Goal: Task Accomplishment & Management: Use online tool/utility

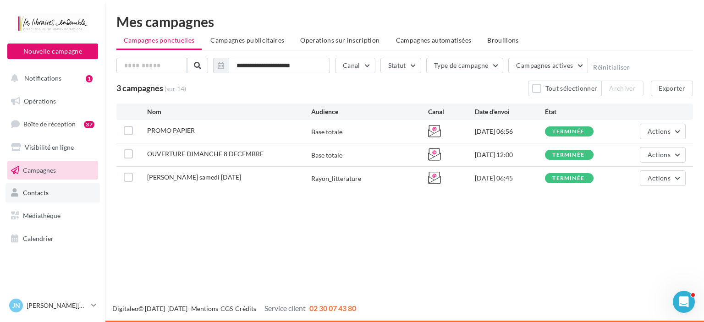
click at [44, 191] on span "Contacts" at bounding box center [36, 193] width 26 height 8
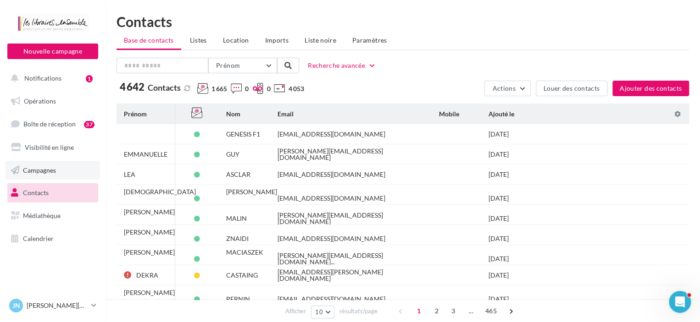
click at [41, 172] on span "Campagnes" at bounding box center [39, 170] width 33 height 8
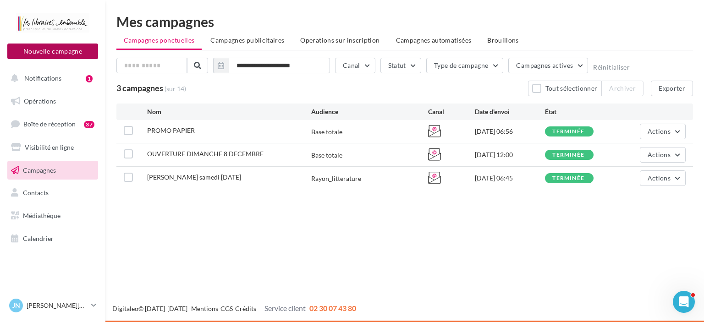
click at [47, 54] on button "Nouvelle campagne" at bounding box center [52, 52] width 91 height 16
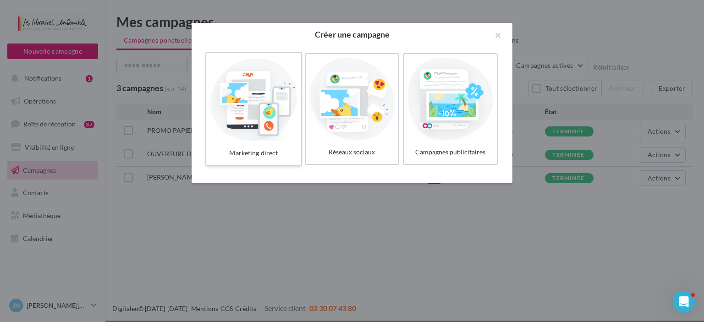
click at [266, 104] on div at bounding box center [253, 99] width 87 height 84
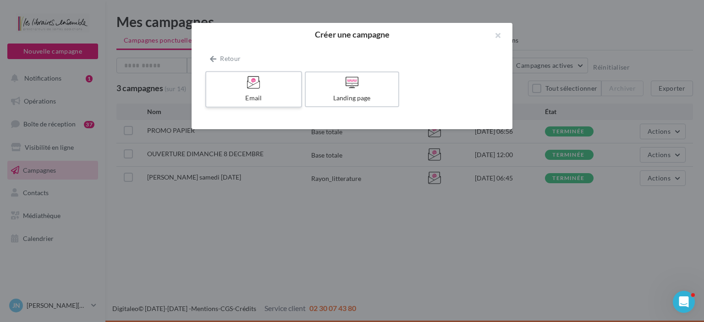
click at [268, 88] on div at bounding box center [253, 83] width 87 height 14
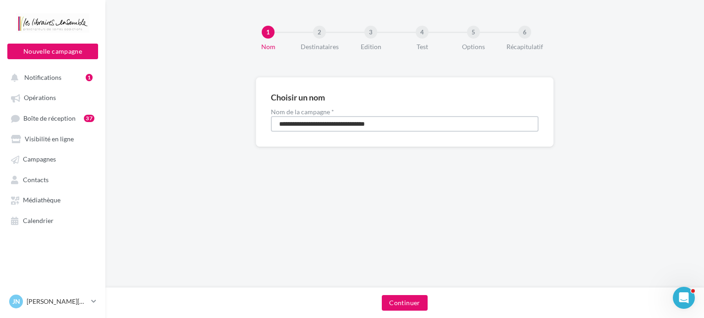
drag, startPoint x: 428, startPoint y: 122, endPoint x: 196, endPoint y: 103, distance: 232.7
click at [196, 103] on div "**********" at bounding box center [404, 126] width 599 height 99
type input "**********"
click at [411, 298] on button "Continuer" at bounding box center [404, 303] width 45 height 16
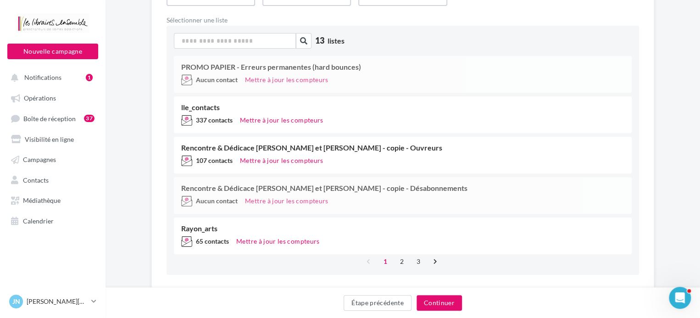
scroll to position [134, 0]
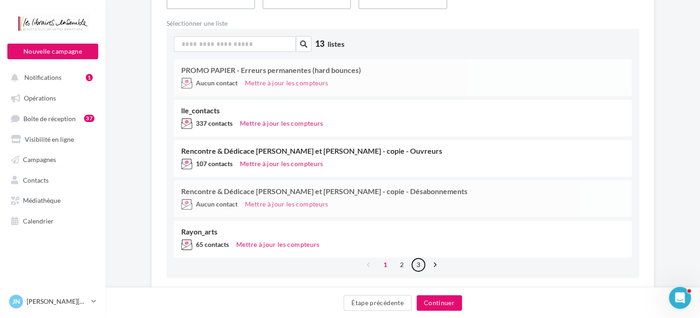
click at [419, 265] on link "3" at bounding box center [418, 264] width 15 height 15
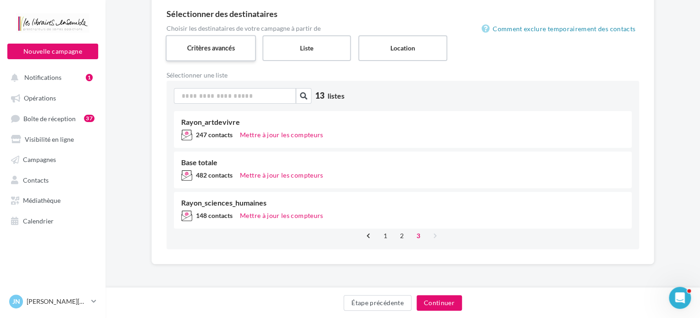
click at [223, 42] on label "Critères avancés" at bounding box center [210, 48] width 90 height 26
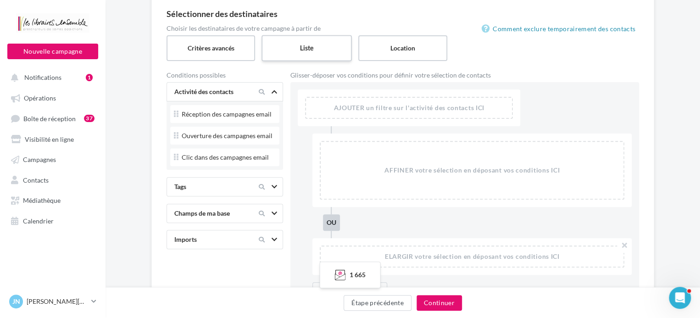
click at [279, 45] on label "Liste" at bounding box center [306, 48] width 90 height 26
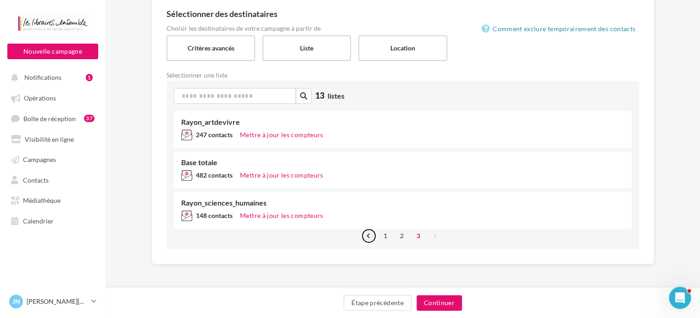
click at [370, 236] on link "‹" at bounding box center [368, 235] width 15 height 15
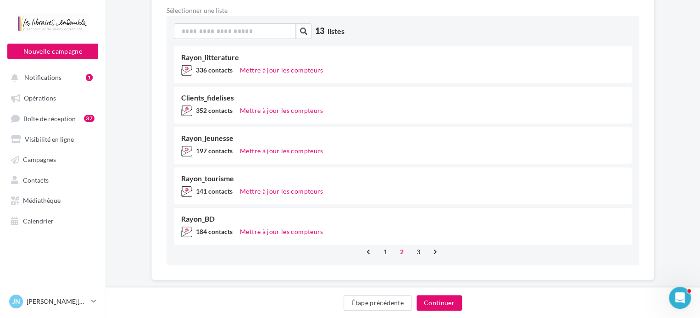
scroll to position [163, 0]
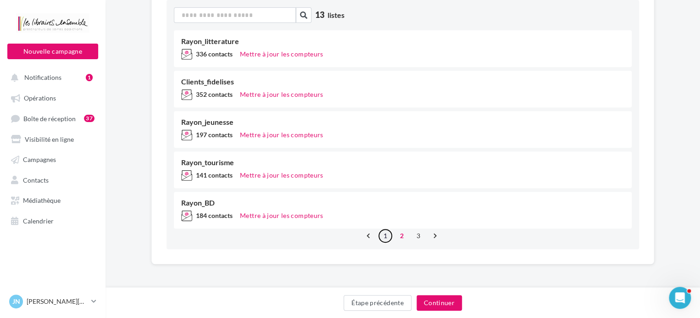
click at [384, 233] on link "1" at bounding box center [385, 235] width 15 height 15
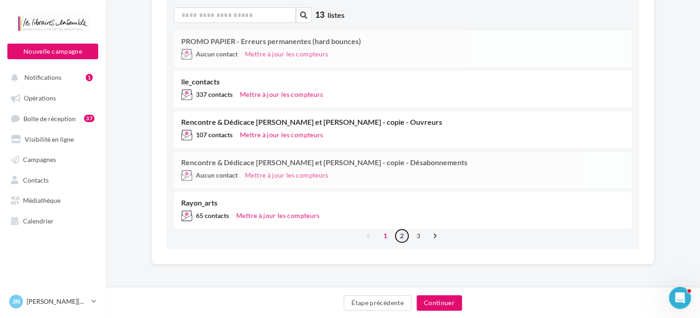
click at [402, 238] on link "2" at bounding box center [401, 235] width 15 height 15
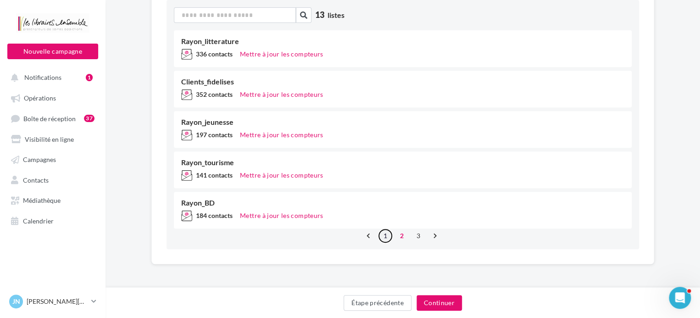
click at [388, 234] on link "1" at bounding box center [385, 235] width 15 height 15
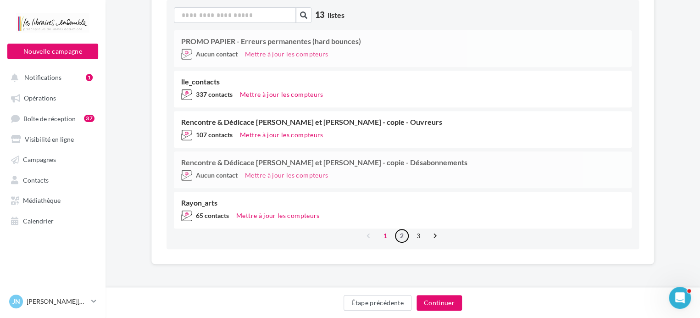
click at [400, 234] on link "2" at bounding box center [401, 235] width 15 height 15
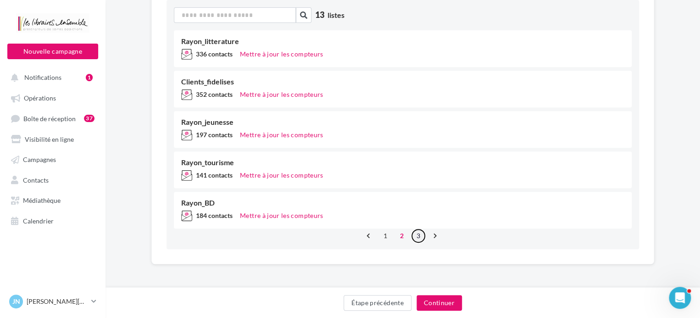
click at [417, 235] on link "3" at bounding box center [418, 235] width 15 height 15
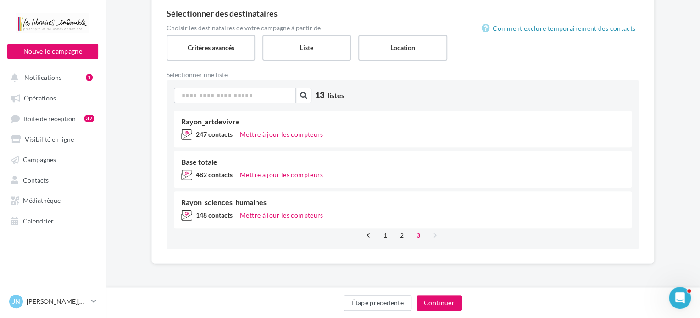
scroll to position [83, 0]
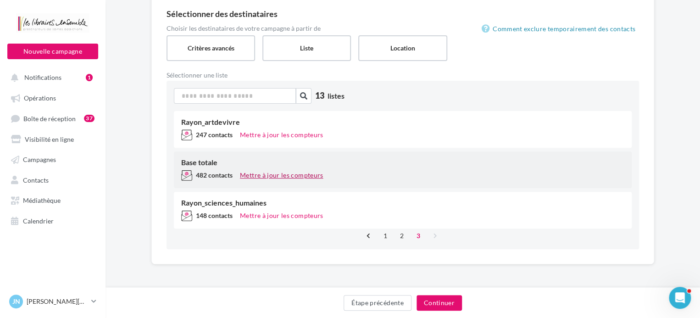
click at [251, 172] on button "Mettre à jour les compteurs" at bounding box center [281, 175] width 90 height 11
click at [216, 165] on div "Base totale" at bounding box center [402, 162] width 443 height 7
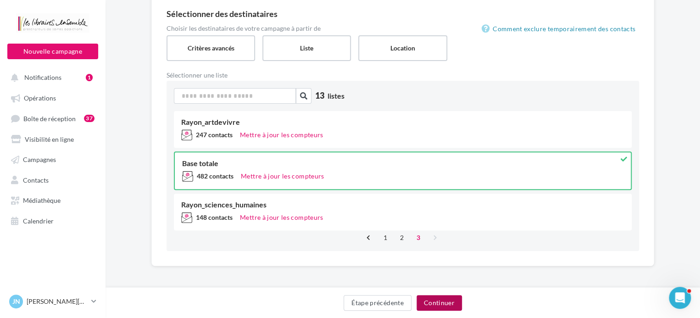
click at [429, 299] on button "Continuer" at bounding box center [438, 303] width 45 height 16
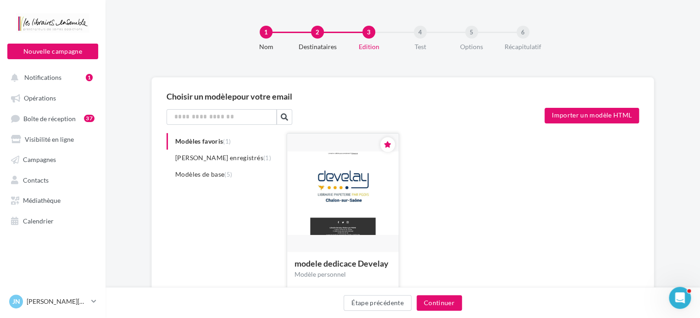
click at [384, 215] on img at bounding box center [342, 193] width 111 height 84
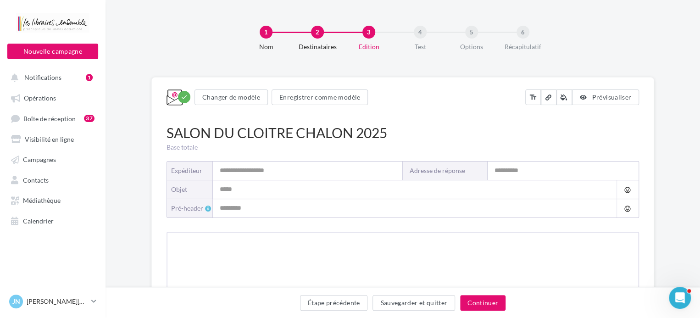
type input "**********"
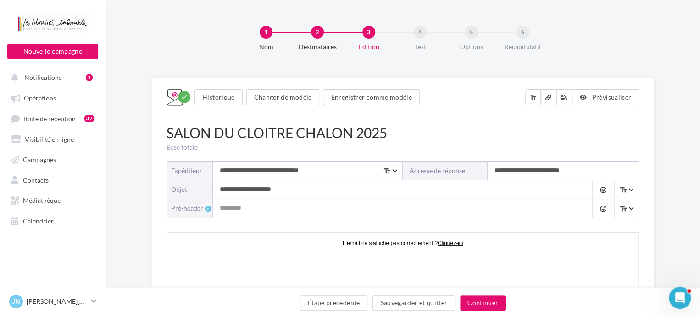
click at [303, 193] on input "**********" at bounding box center [393, 189] width 361 height 18
click at [594, 172] on input "**********" at bounding box center [562, 170] width 151 height 18
type input "**********"
click at [301, 191] on input "**********" at bounding box center [393, 189] width 361 height 18
type input "*"
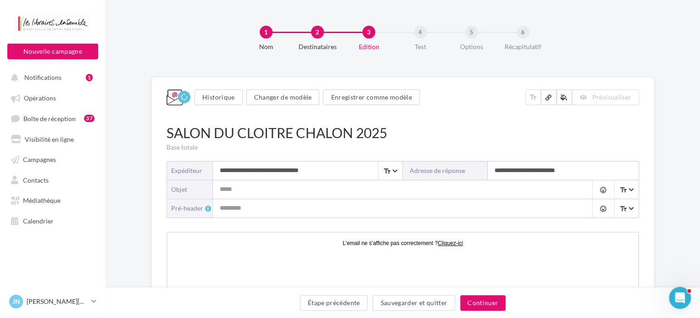
type input "*"
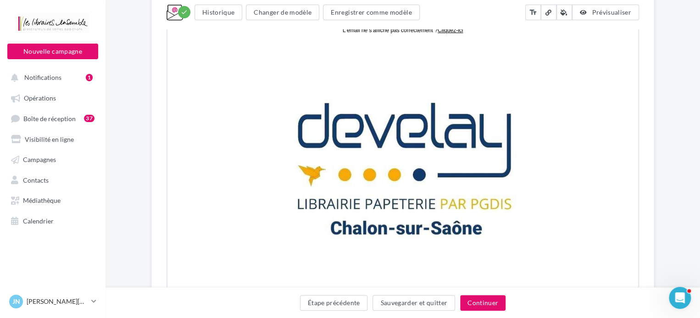
scroll to position [427, 0]
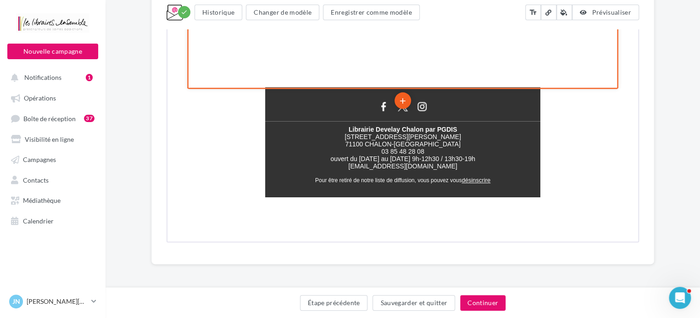
type input "**********"
click at [403, 94] on icon "add" at bounding box center [401, 100] width 9 height 16
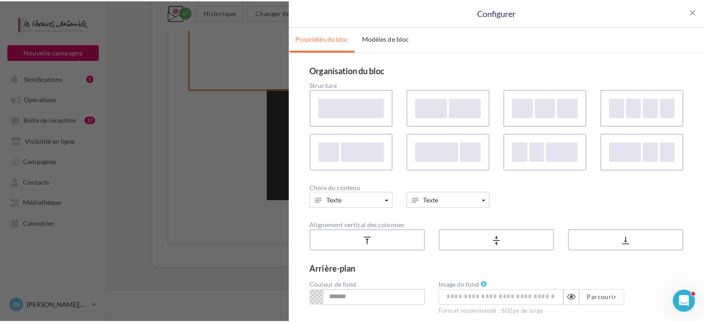
scroll to position [422, 0]
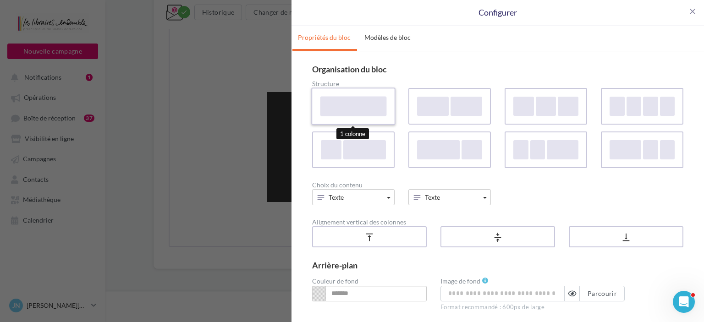
click at [369, 100] on div at bounding box center [353, 106] width 66 height 20
click at [381, 196] on button "Texte" at bounding box center [353, 197] width 83 height 16
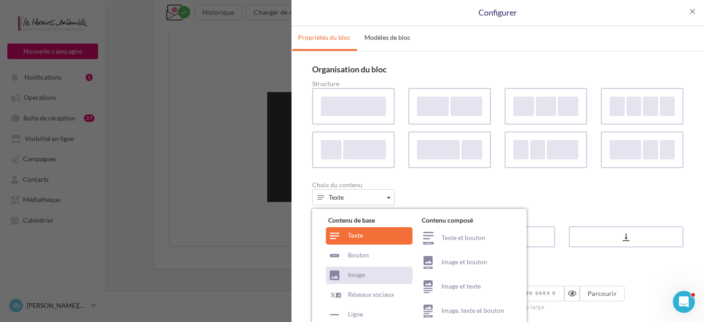
click at [356, 277] on div "Image" at bounding box center [369, 275] width 87 height 17
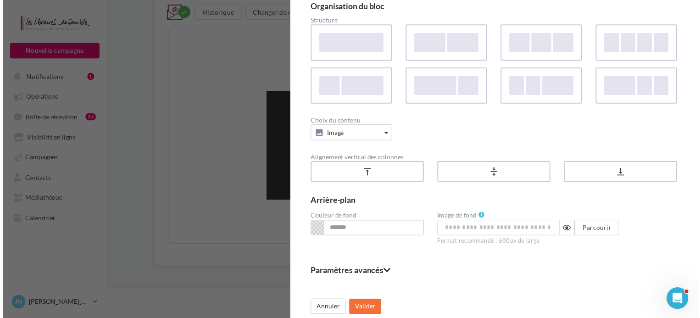
scroll to position [65, 0]
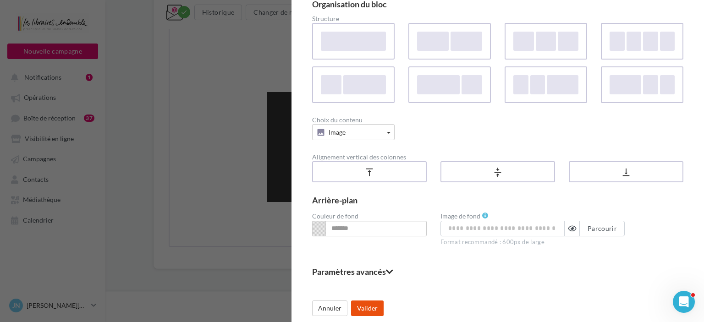
click at [373, 306] on button "Valider" at bounding box center [367, 309] width 33 height 16
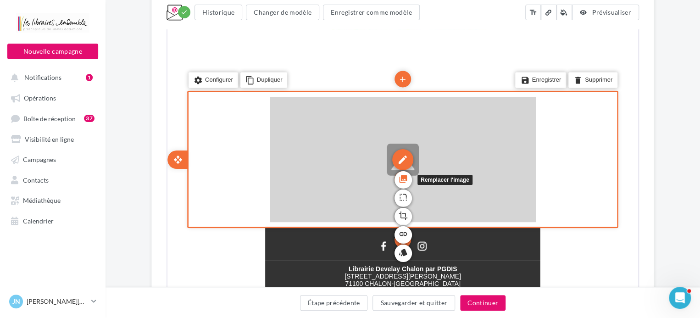
click at [411, 178] on link "photo_library" at bounding box center [401, 178] width 17 height 17
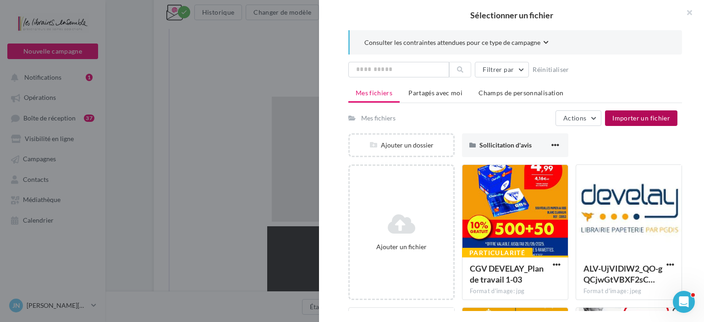
click at [623, 112] on button "Importer un fichier" at bounding box center [641, 118] width 72 height 16
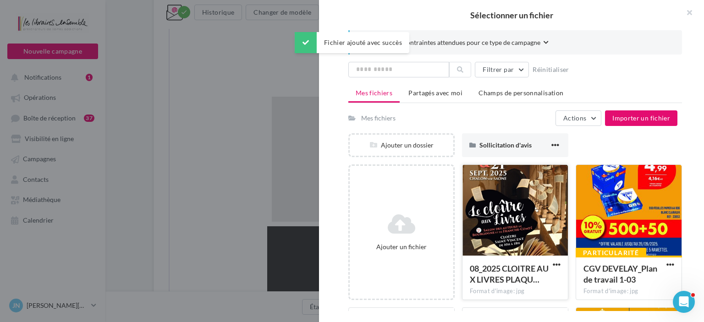
click at [524, 193] on div at bounding box center [515, 211] width 105 height 92
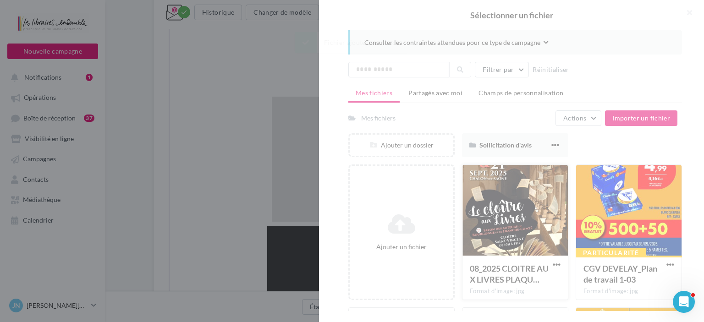
click at [524, 193] on div at bounding box center [511, 161] width 385 height 322
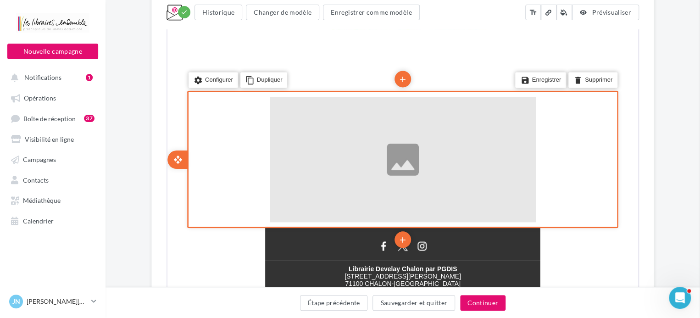
copy div "close Prévisualiser votre email Mobile Ordinateur Fermer × Message de test Rens…"
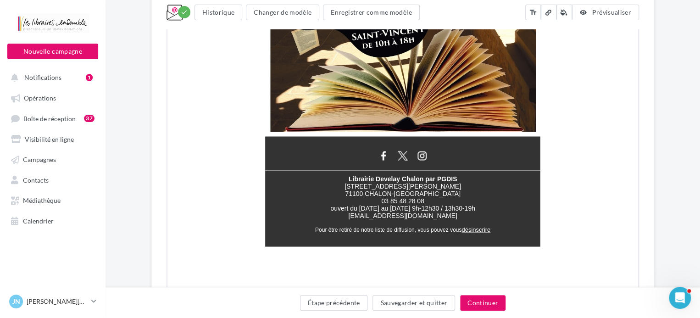
scroll to position [735, 0]
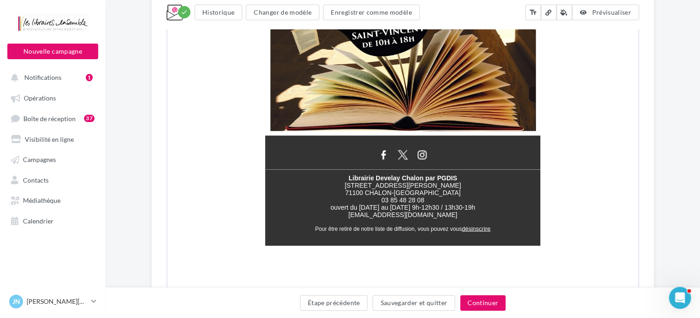
copy div "close Prévisualiser votre email Mobile Ordinateur Fermer × Message de test Rens…"
click at [479, 304] on button "Continuer" at bounding box center [482, 303] width 45 height 16
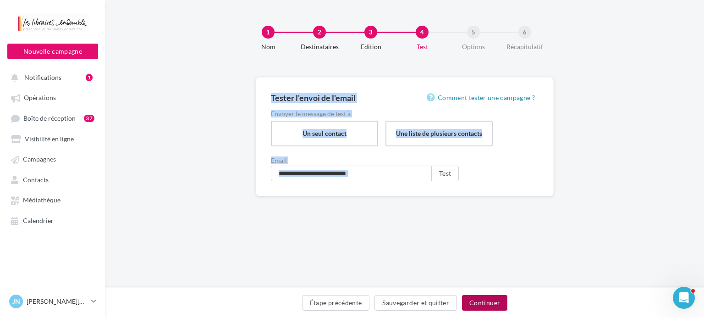
click at [482, 297] on button "Continuer" at bounding box center [484, 303] width 45 height 16
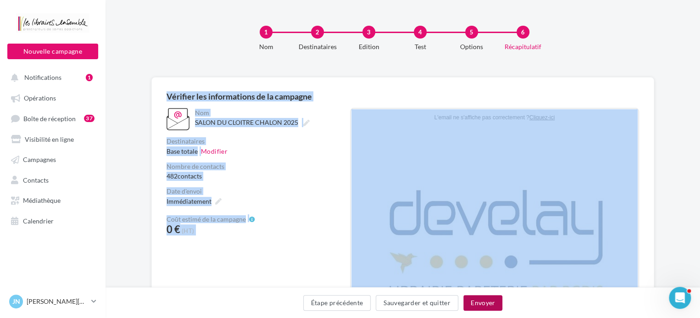
click at [480, 304] on button "Envoyer" at bounding box center [482, 303] width 39 height 16
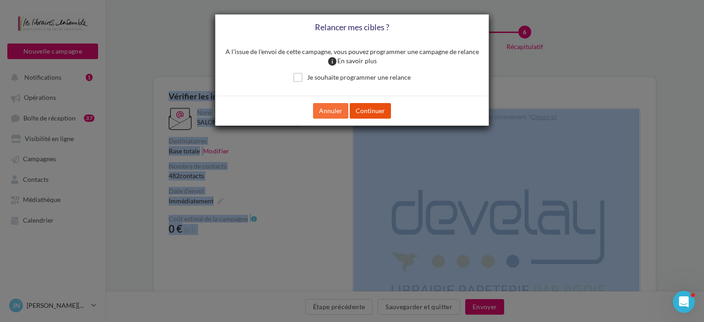
click at [381, 110] on button "Continuer" at bounding box center [370, 111] width 41 height 16
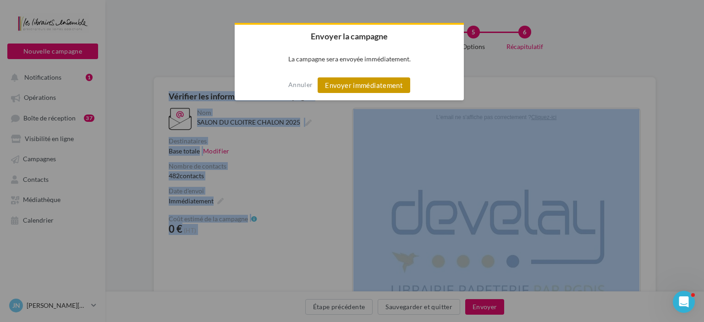
click at [357, 85] on button "Envoyer immédiatement" at bounding box center [364, 85] width 93 height 16
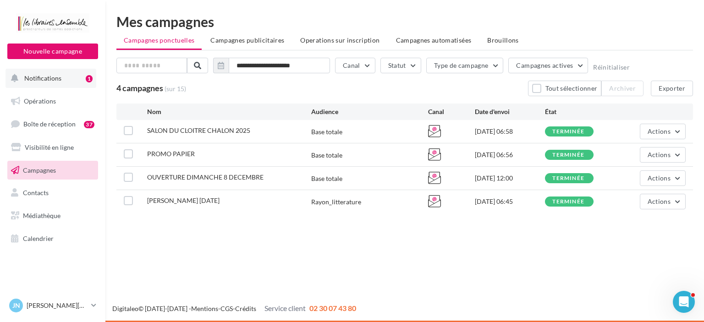
click at [40, 80] on span "Notifications" at bounding box center [42, 78] width 37 height 8
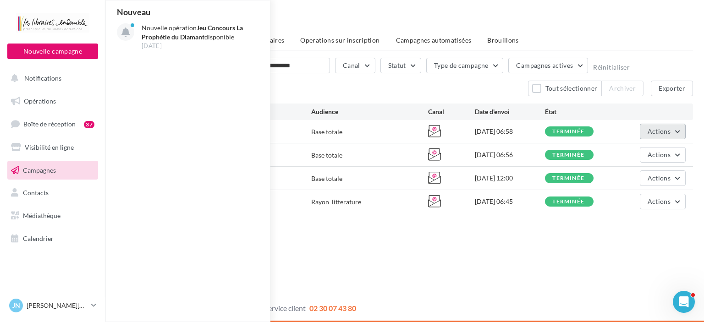
click at [677, 129] on button "Actions" at bounding box center [663, 132] width 46 height 16
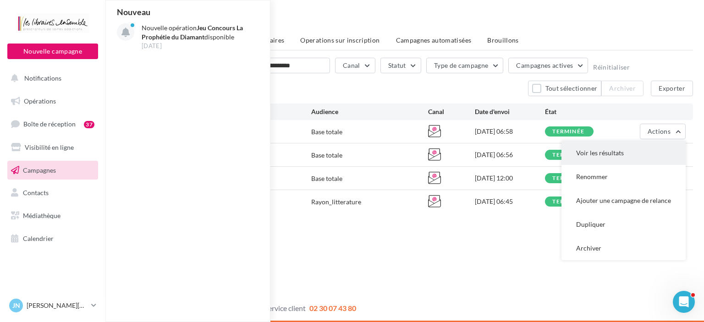
click at [620, 155] on button "Voir les résultats" at bounding box center [624, 153] width 124 height 24
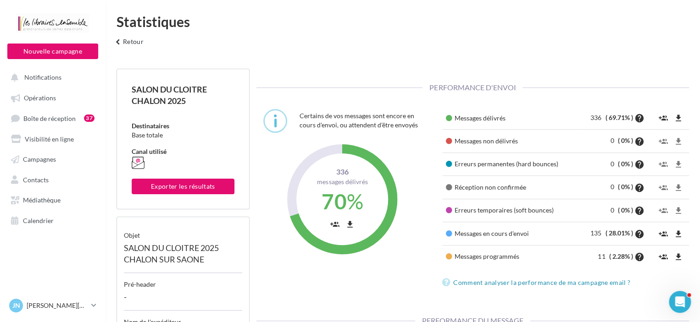
scroll to position [139, 223]
click at [48, 76] on span "Notifications" at bounding box center [42, 77] width 37 height 8
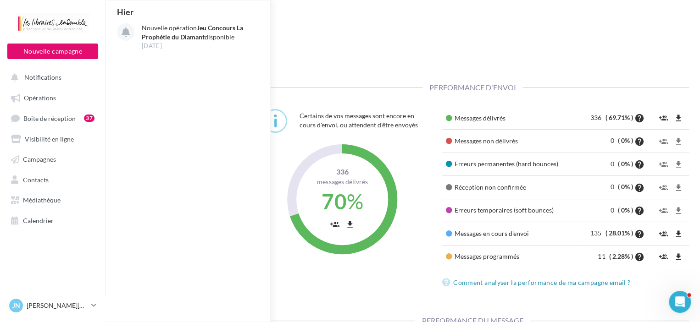
click at [455, 30] on div "Statistiques keyboard_arrow_left Retour" at bounding box center [402, 34] width 594 height 39
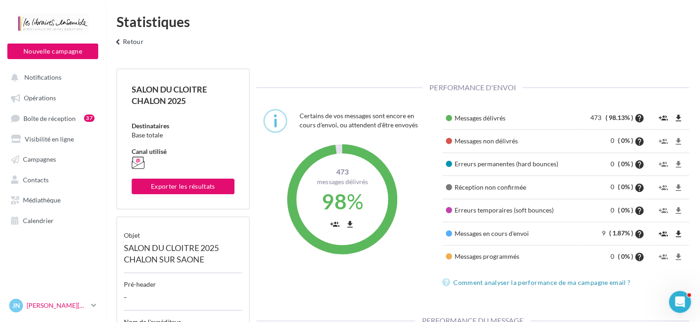
click at [82, 304] on p "[PERSON_NAME][DATE]" at bounding box center [57, 305] width 61 height 9
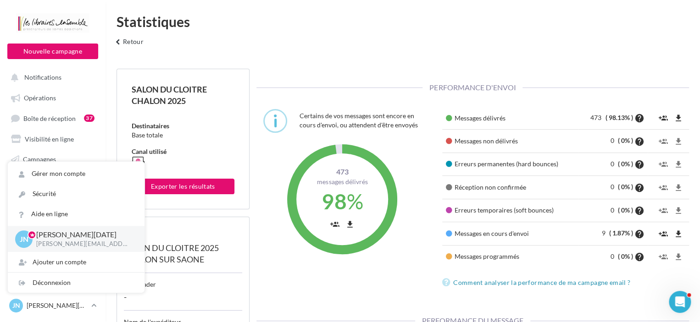
click at [156, 52] on div "Statistiques keyboard_arrow_left Retour" at bounding box center [402, 34] width 594 height 39
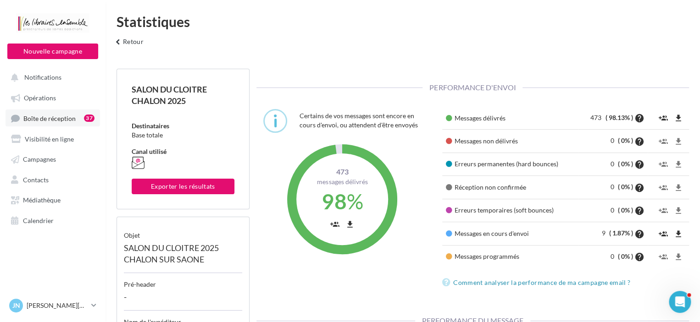
click at [48, 116] on span "Boîte de réception" at bounding box center [49, 118] width 52 height 8
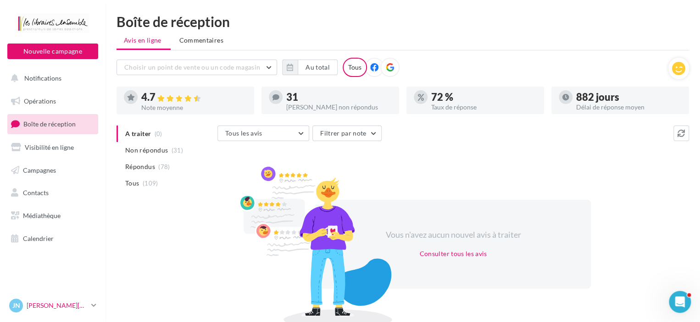
click at [56, 314] on link "JN [PERSON_NAME][DATE] [EMAIL_ADDRESS][DATE][DOMAIN_NAME]" at bounding box center [52, 305] width 91 height 17
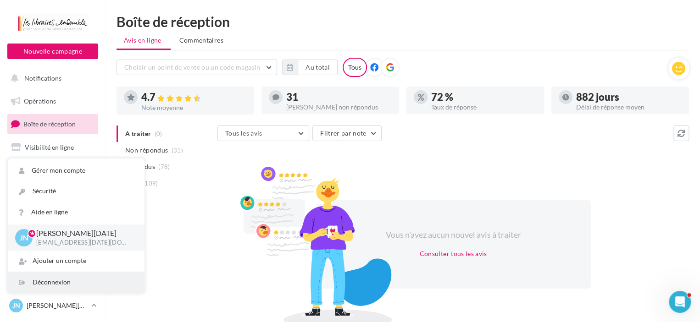
click at [56, 285] on div "Déconnexion" at bounding box center [76, 282] width 137 height 21
